Goal: Task Accomplishment & Management: Manage account settings

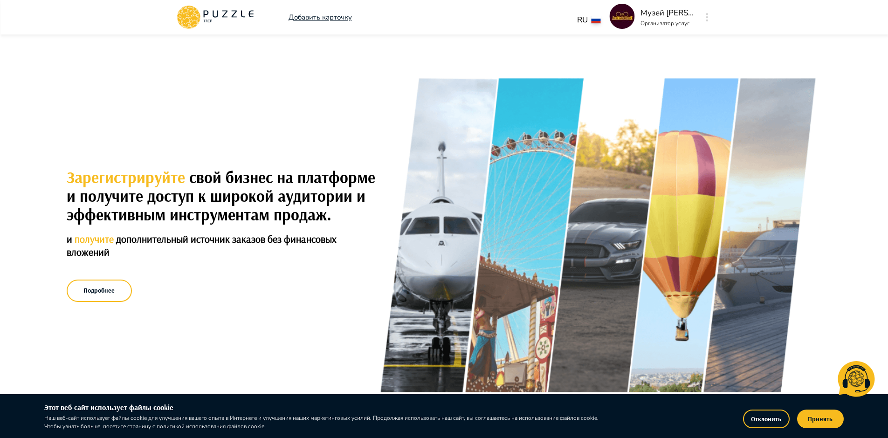
click at [623, 20] on img at bounding box center [622, 16] width 25 height 25
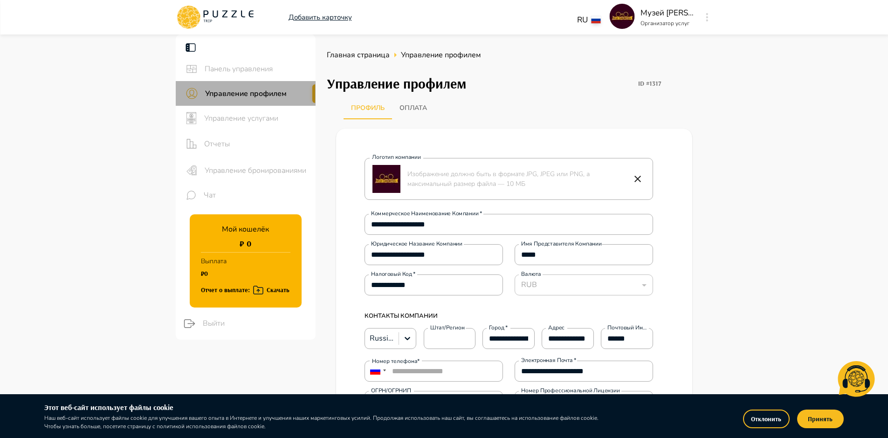
click at [259, 89] on span "Управление профилем" at bounding box center [256, 93] width 103 height 11
type textarea "*"
click at [256, 120] on span "Управление услугами" at bounding box center [256, 118] width 104 height 11
